Goal: Task Accomplishment & Management: Use online tool/utility

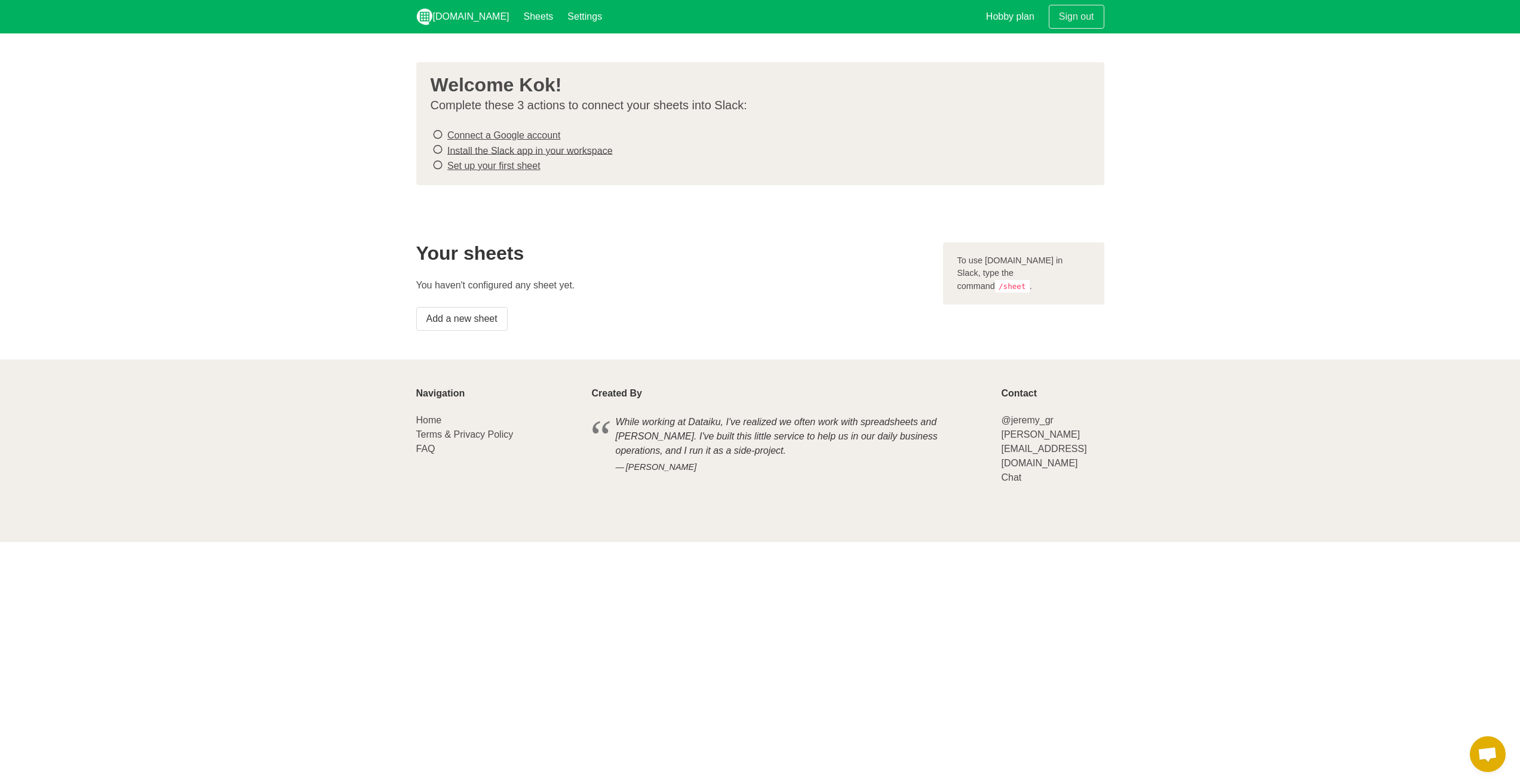
click at [438, 133] on icon at bounding box center [438, 134] width 11 height 16
click at [438, 137] on icon at bounding box center [438, 134] width 11 height 16
click at [435, 149] on icon at bounding box center [438, 149] width 11 height 16
click at [434, 166] on icon at bounding box center [438, 165] width 11 height 16
click at [472, 319] on link "Add a new sheet" at bounding box center [462, 319] width 92 height 24
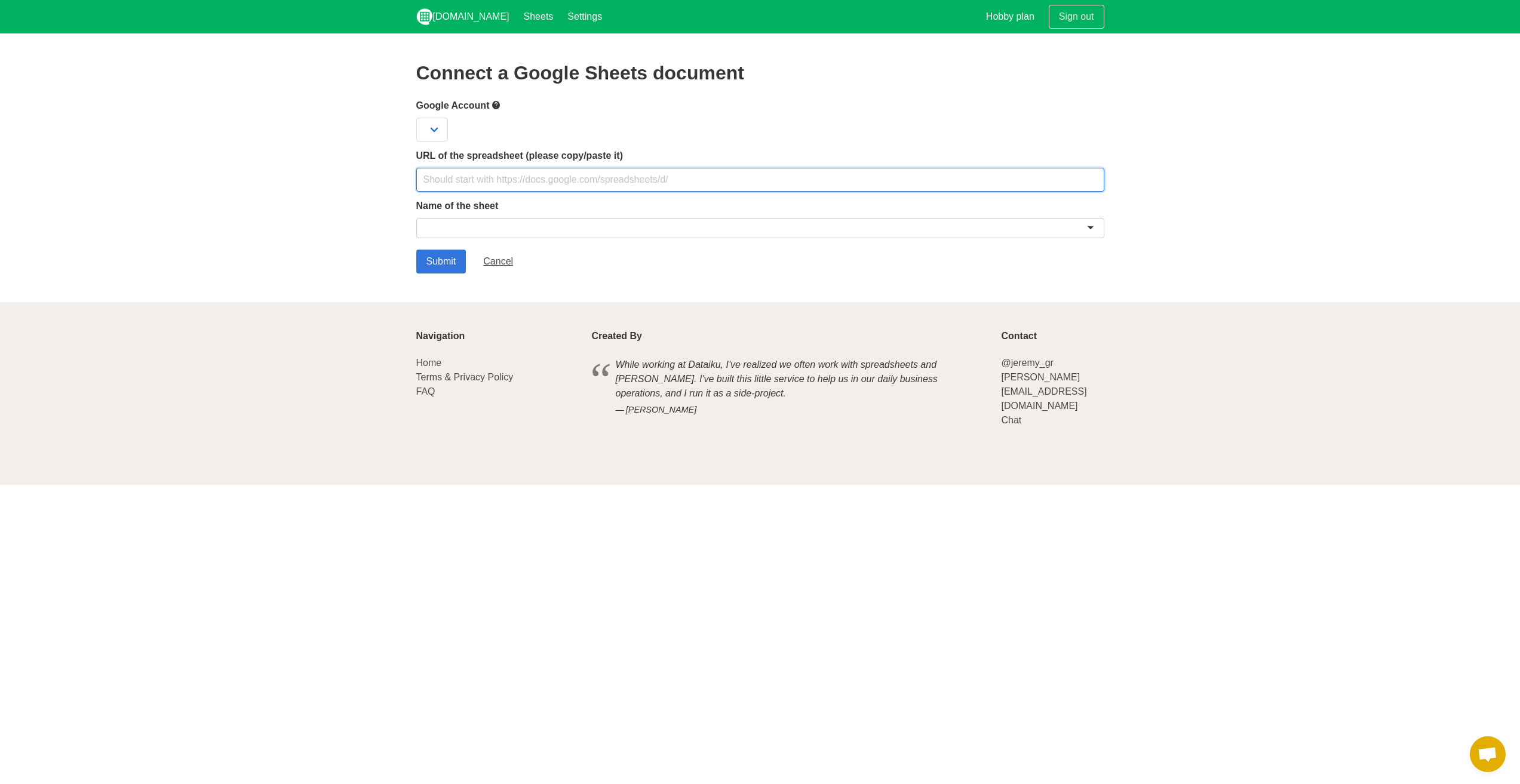
click at [467, 172] on input "text" at bounding box center [760, 180] width 688 height 24
paste input "[URL][DOMAIN_NAME]"
type input "[URL][DOMAIN_NAME]"
click at [514, 223] on div at bounding box center [760, 228] width 688 height 20
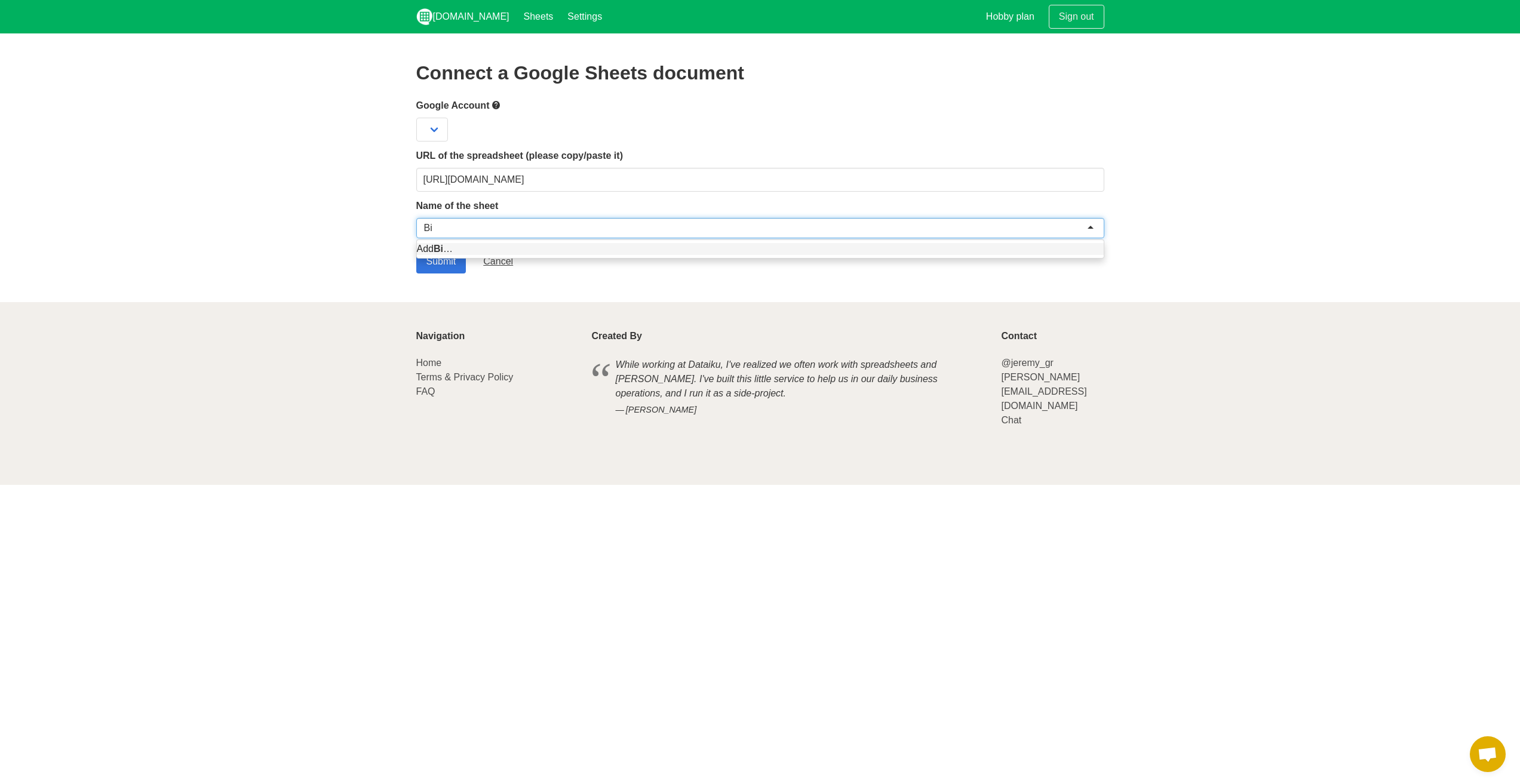
type input "B"
type input "BID"
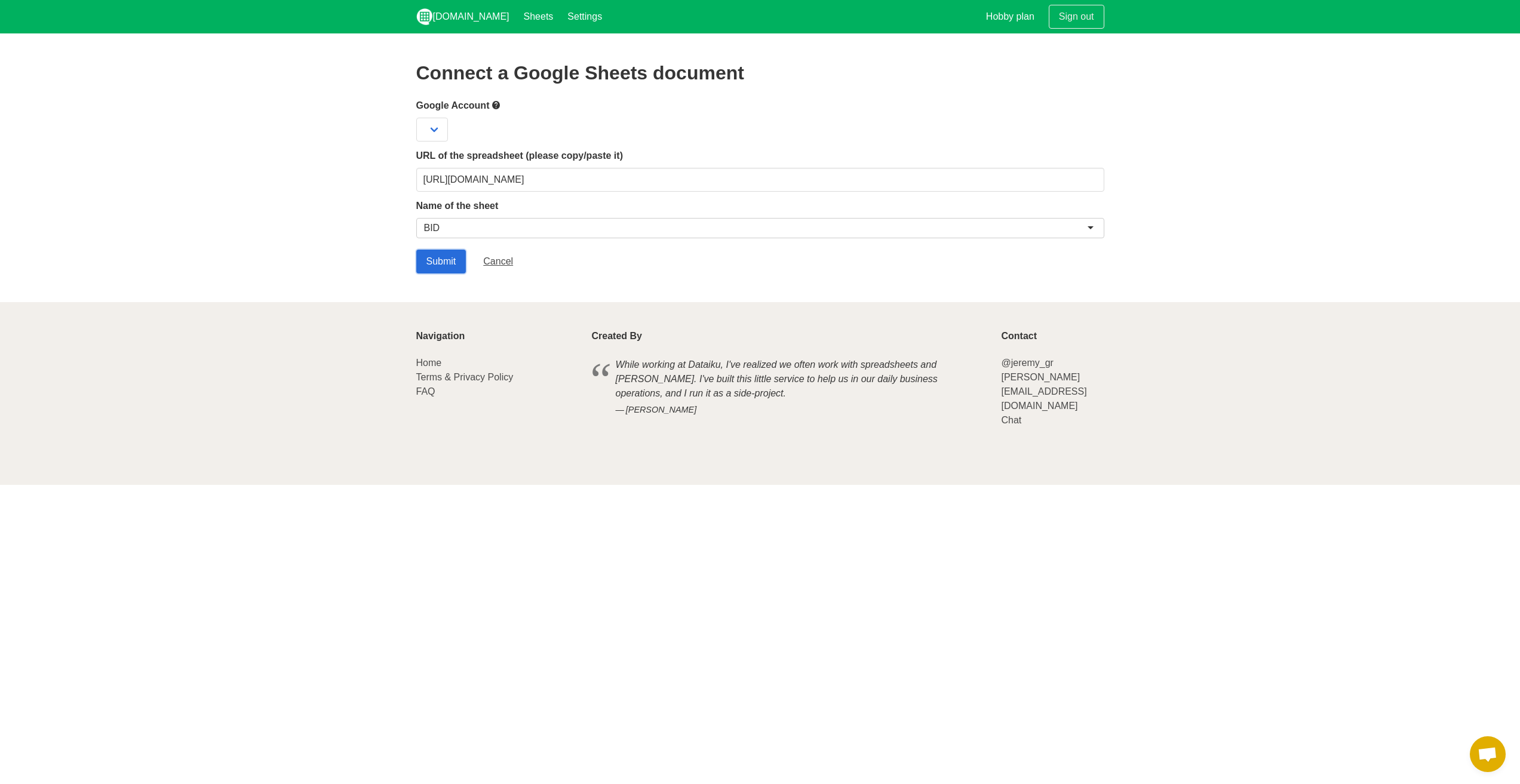
click at [449, 260] on input "Submit" at bounding box center [441, 262] width 50 height 24
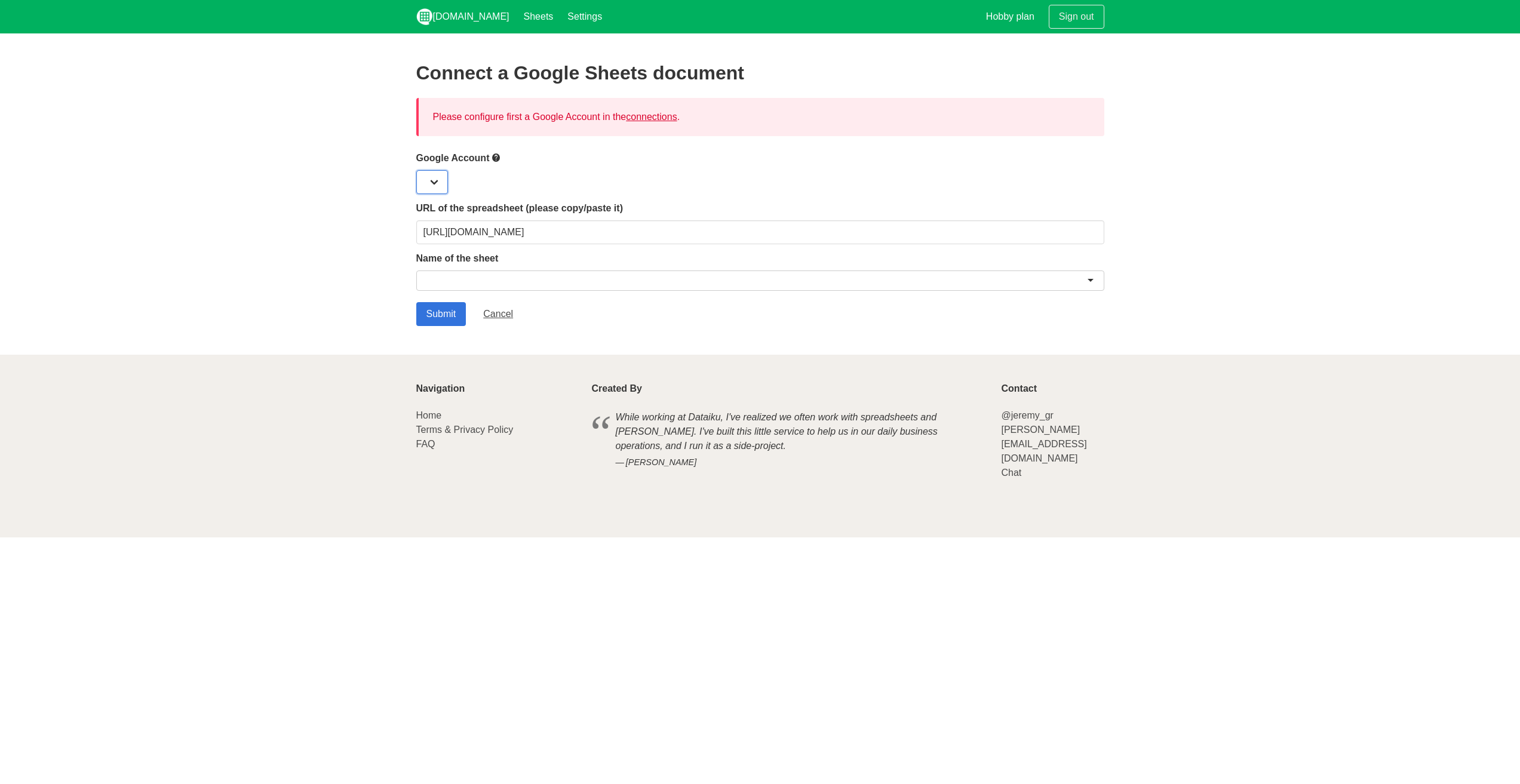
click at [436, 184] on select at bounding box center [432, 182] width 31 height 24
click at [592, 181] on div at bounding box center [760, 182] width 688 height 24
click at [427, 183] on select at bounding box center [432, 182] width 31 height 24
click at [430, 181] on select at bounding box center [432, 182] width 31 height 24
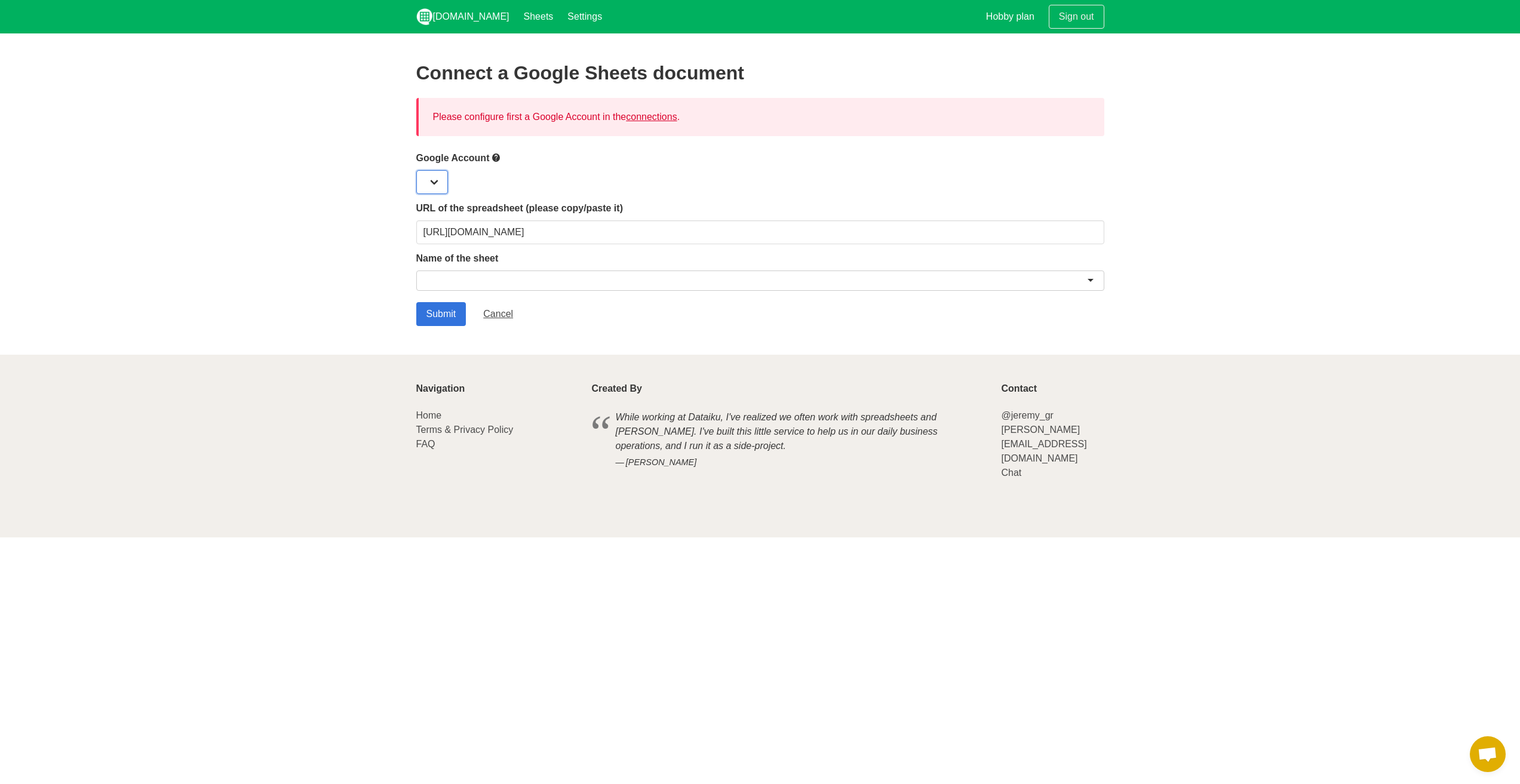
click at [430, 181] on select at bounding box center [432, 182] width 31 height 24
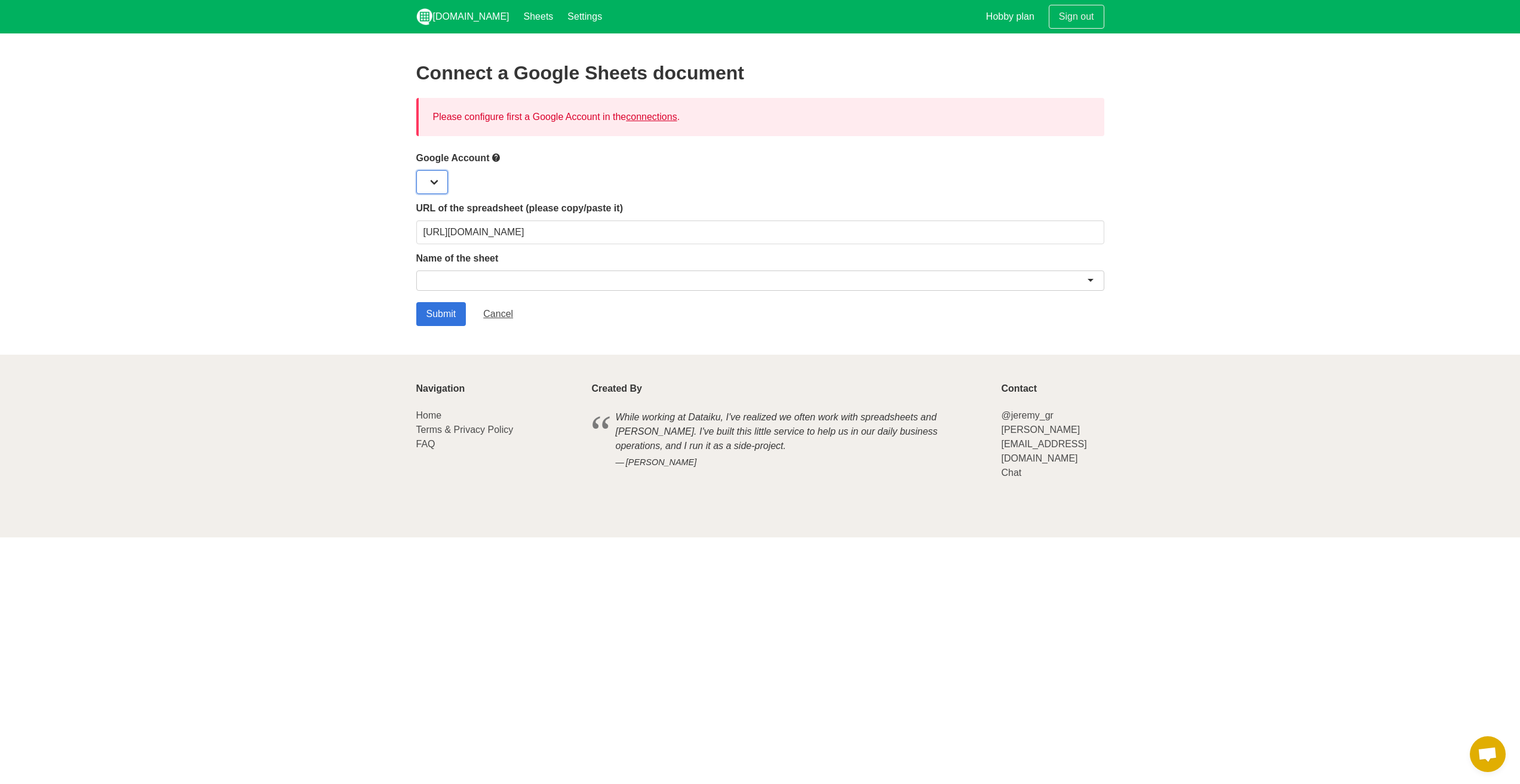
click at [431, 179] on select at bounding box center [432, 182] width 31 height 24
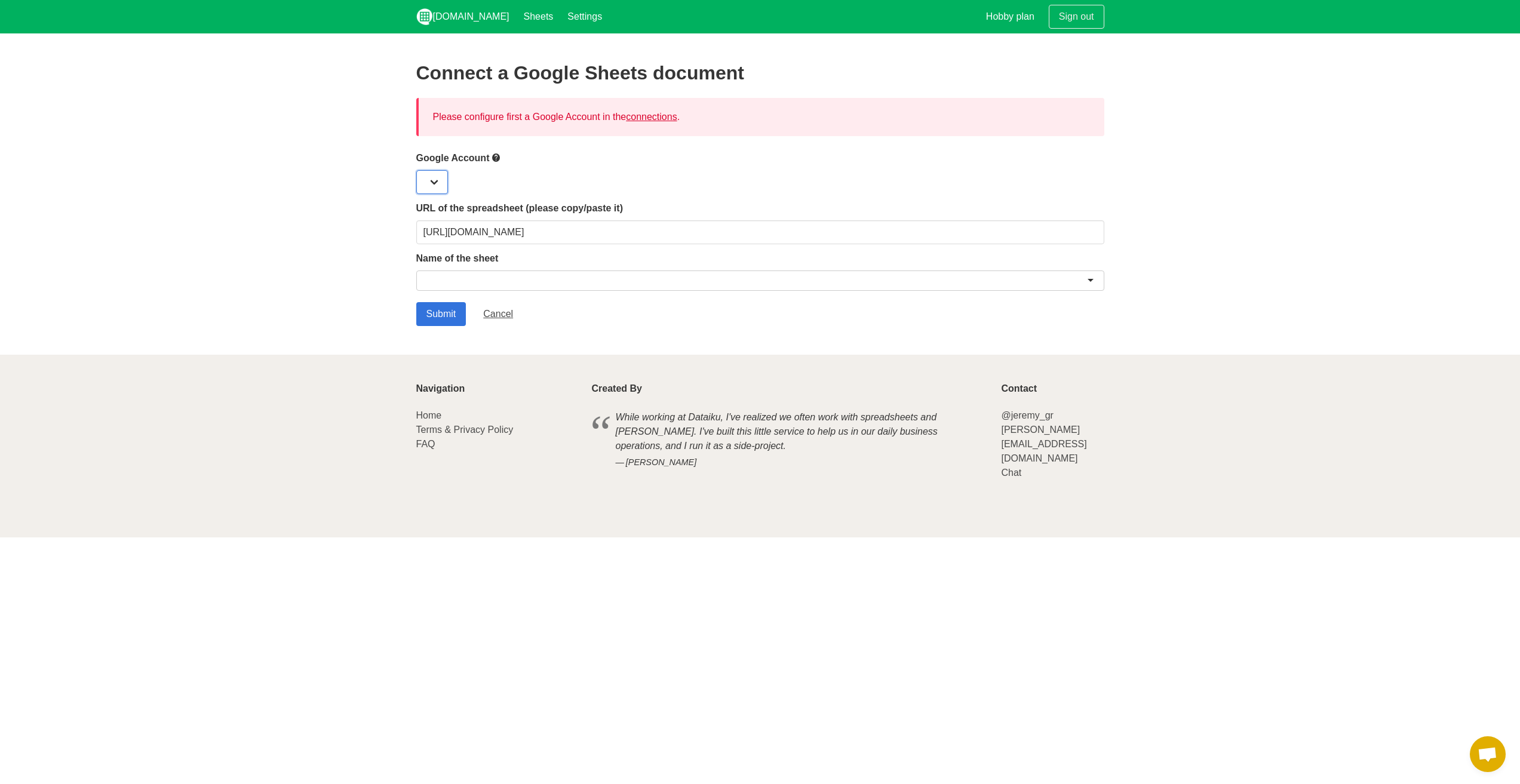
click at [431, 179] on select at bounding box center [432, 182] width 31 height 24
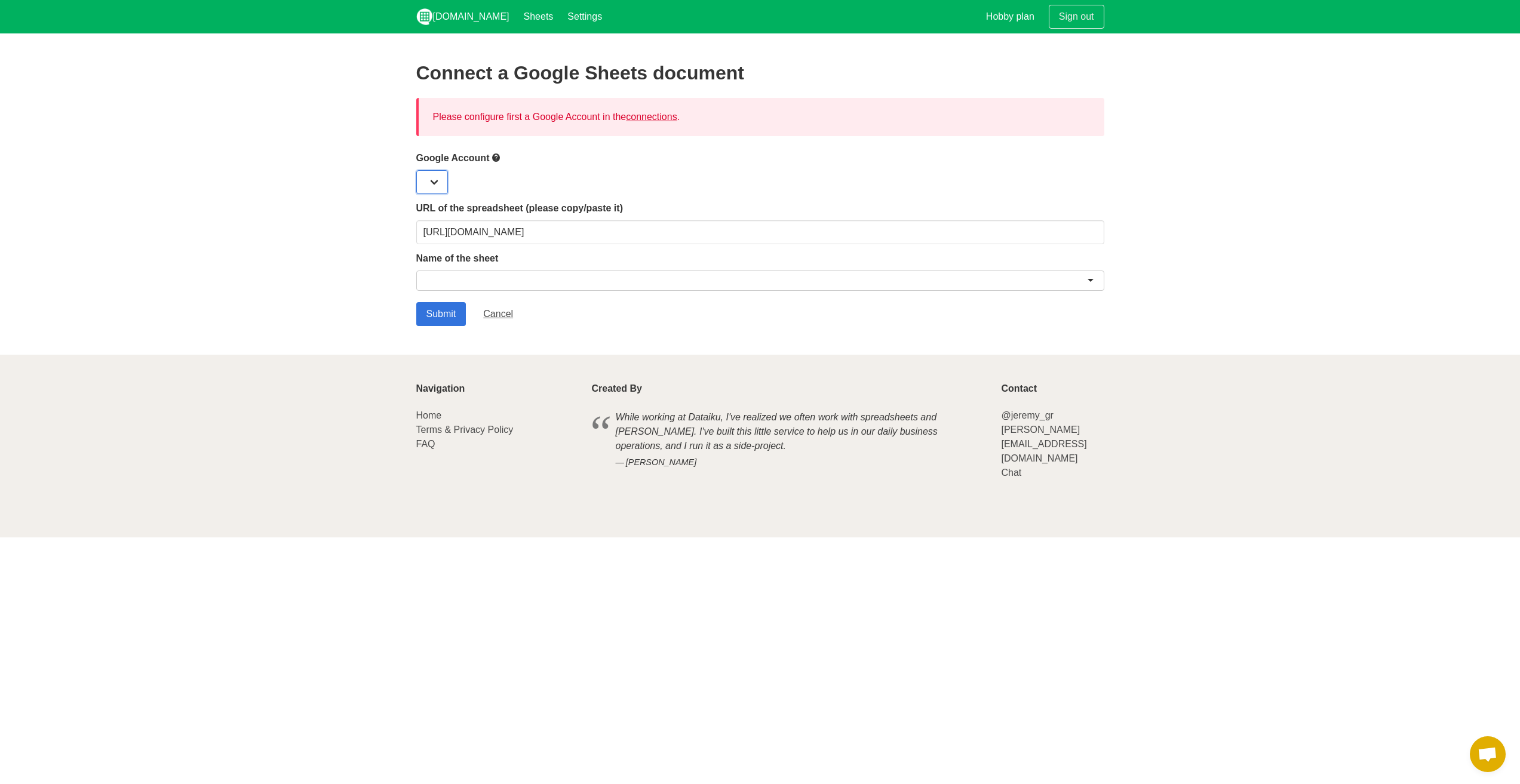
click at [431, 179] on select at bounding box center [432, 182] width 31 height 24
click at [180, 206] on section "Connect a Google Sheets document Please configure first a Google Account in the…" at bounding box center [760, 194] width 1520 height 321
